Goal: Task Accomplishment & Management: Manage account settings

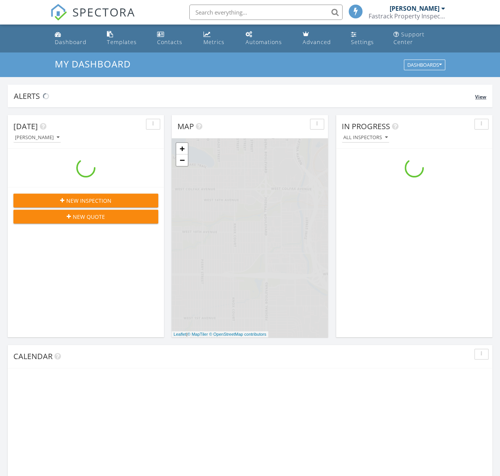
scroll to position [711, 513]
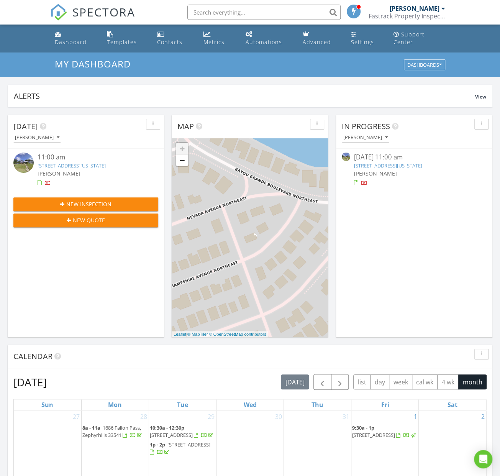
click at [71, 163] on div "1901 New Hampshire Ave NE, St. Petersburg, FL 33703" at bounding box center [92, 165] width 109 height 7
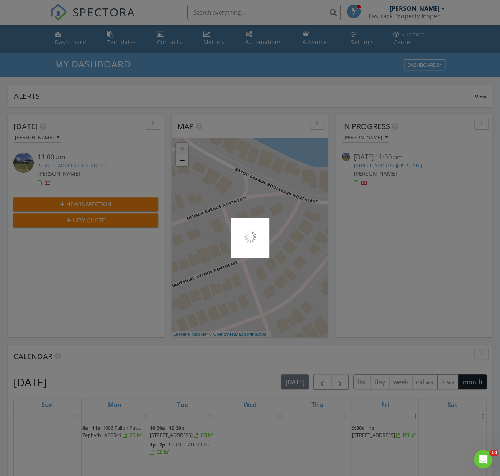
scroll to position [0, 0]
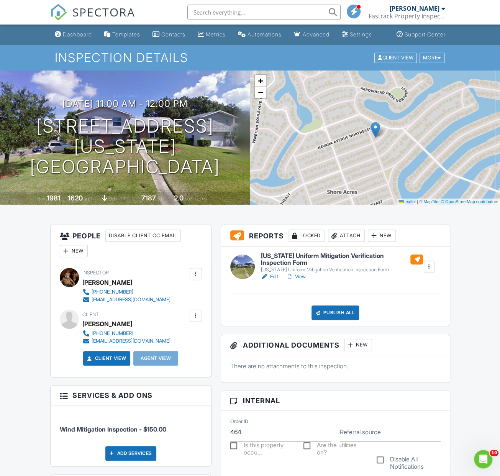
click at [281, 266] on h6 "[US_STATE] Uniform Mitigation Verification Inspection Form" at bounding box center [342, 259] width 162 height 13
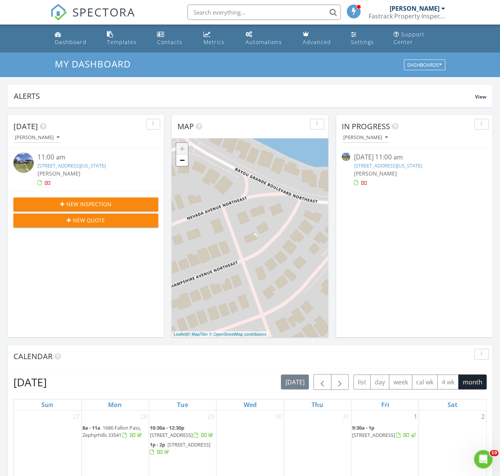
click at [241, 13] on input "text" at bounding box center [263, 12] width 153 height 15
type input "[PERSON_NAME]"
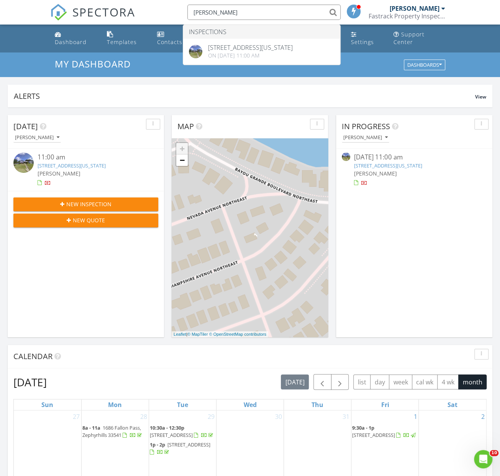
drag, startPoint x: 218, startPoint y: 11, endPoint x: 185, endPoint y: 16, distance: 33.6
click at [185, 16] on div "Crespo" at bounding box center [262, 12] width 158 height 15
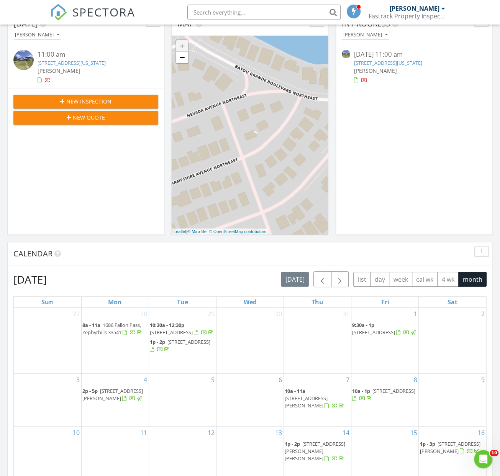
scroll to position [77, 0]
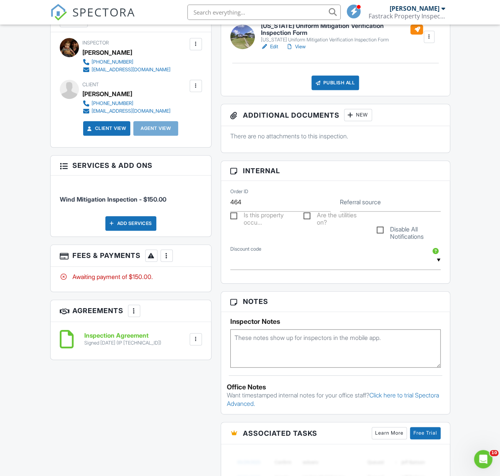
click at [166, 259] on div at bounding box center [167, 256] width 8 height 8
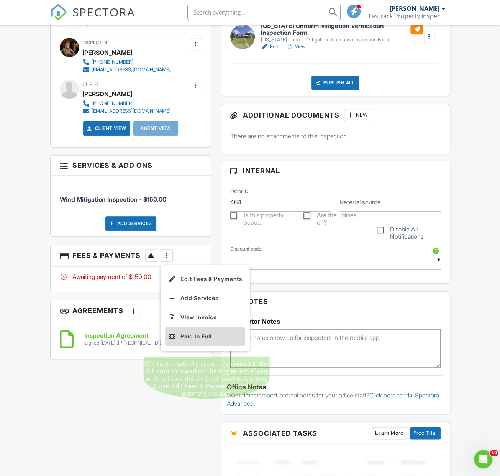
click at [199, 341] on div "Paid In Full" at bounding box center [205, 336] width 74 height 9
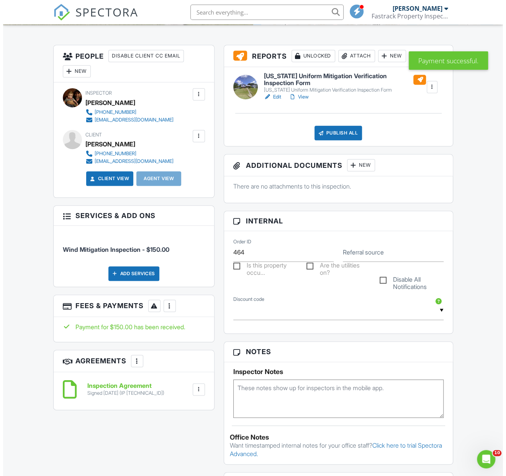
scroll to position [179, 0]
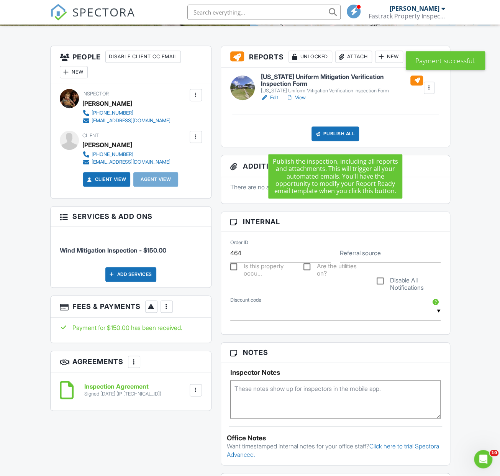
click at [325, 140] on div "Publish All" at bounding box center [336, 133] width 48 height 15
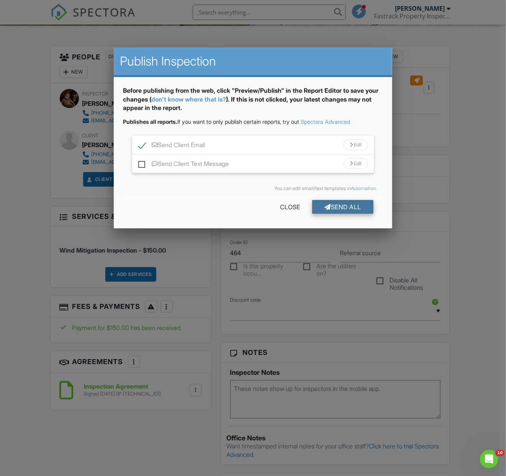
click at [333, 206] on div "Send All" at bounding box center [342, 207] width 61 height 14
